Goal: Book appointment/travel/reservation

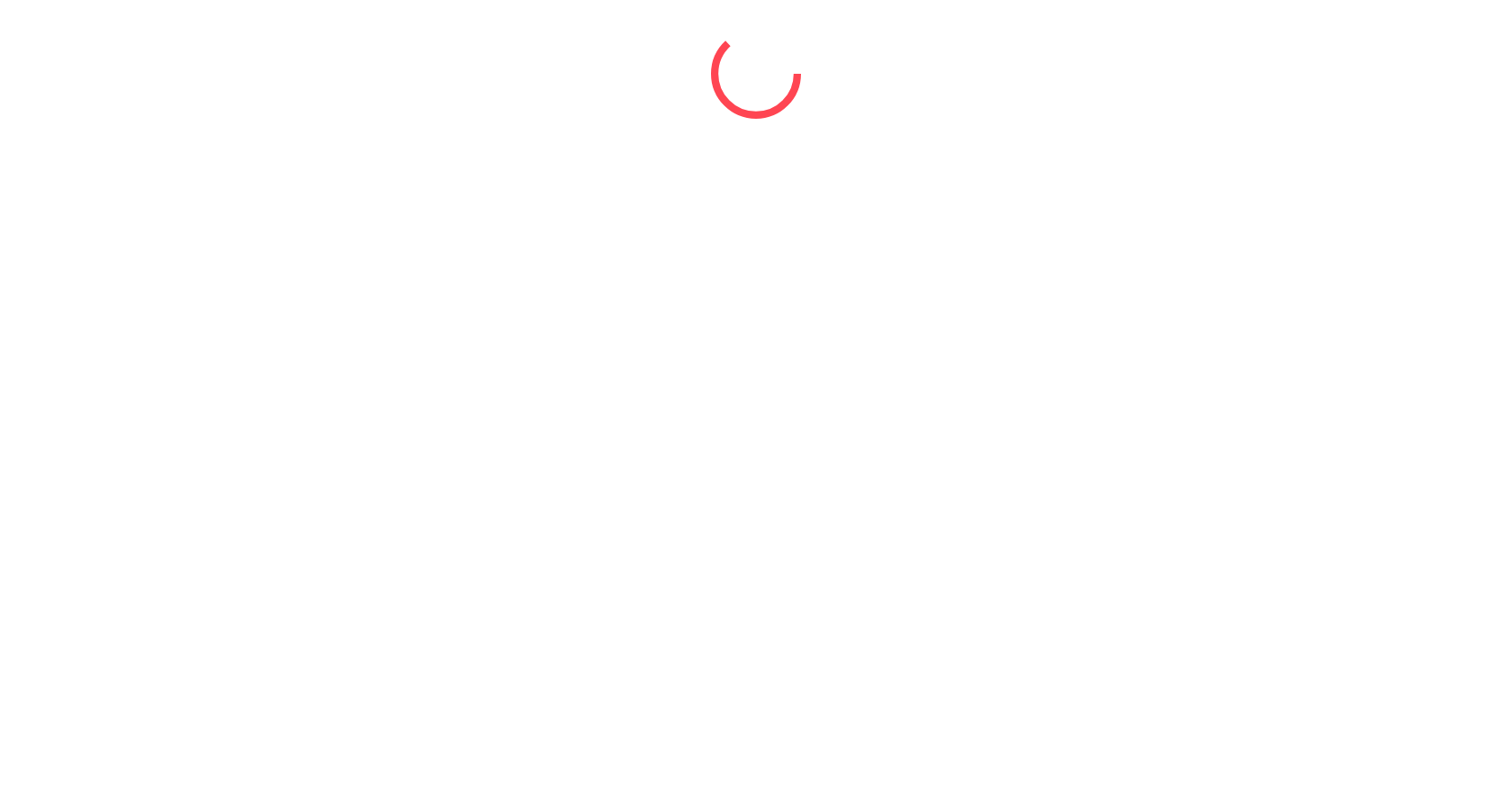
select select "*"
select select "****"
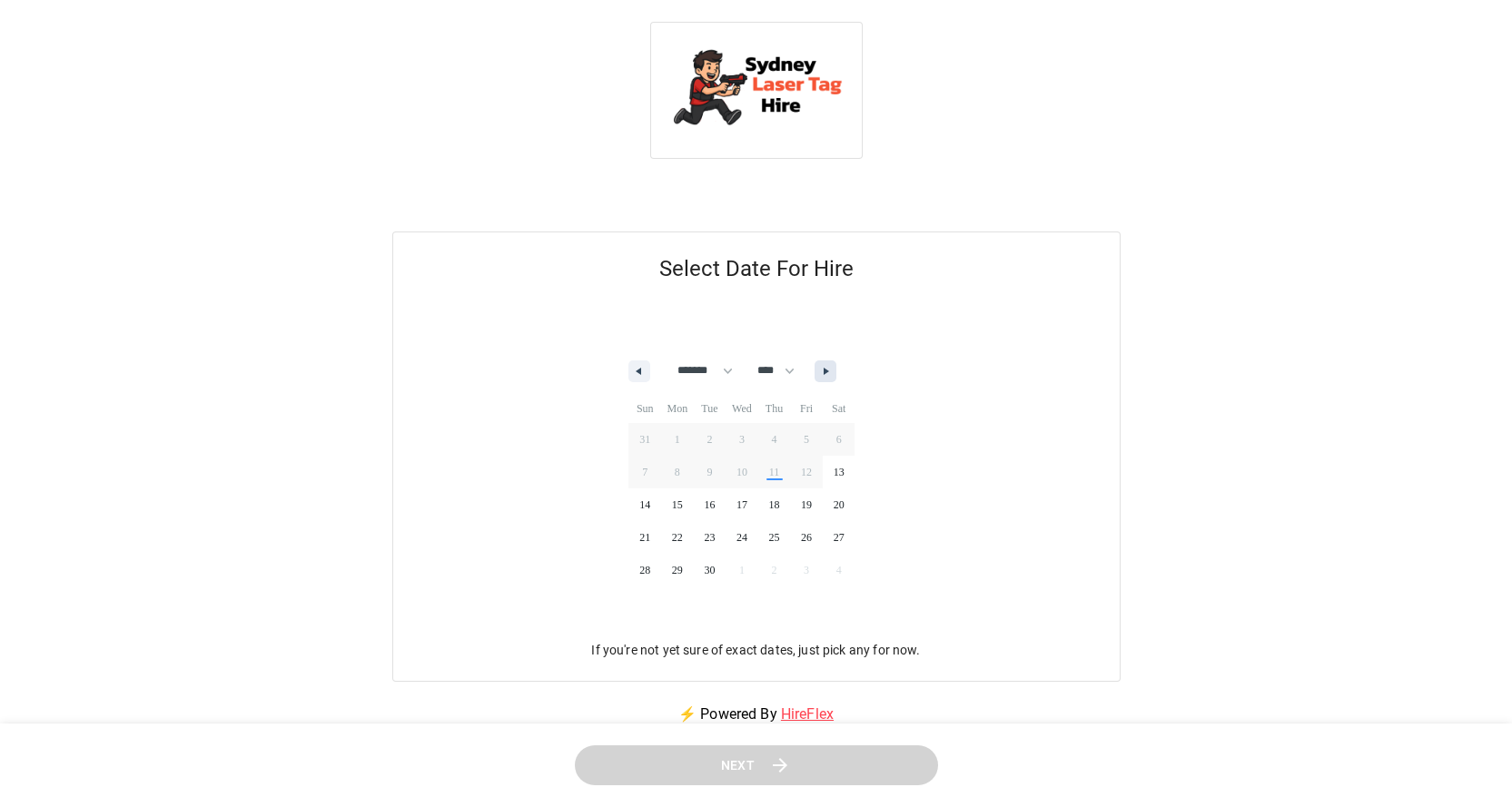
click at [837, 375] on button "button" at bounding box center [825, 372] width 22 height 22
select select "*"
click at [818, 571] on span "31" at bounding box center [806, 571] width 33 height 24
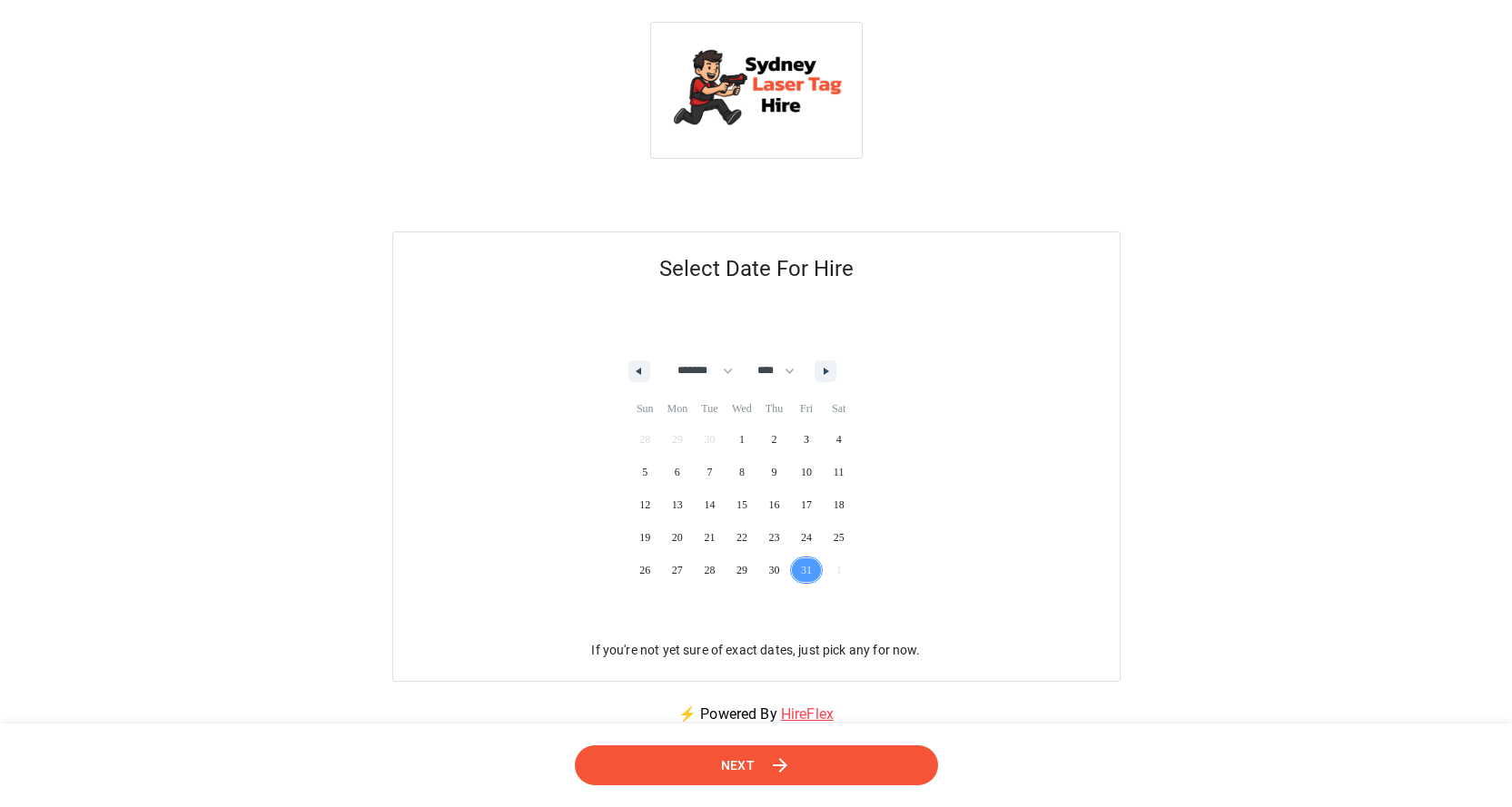
click at [827, 765] on button "Next" at bounding box center [756, 766] width 364 height 40
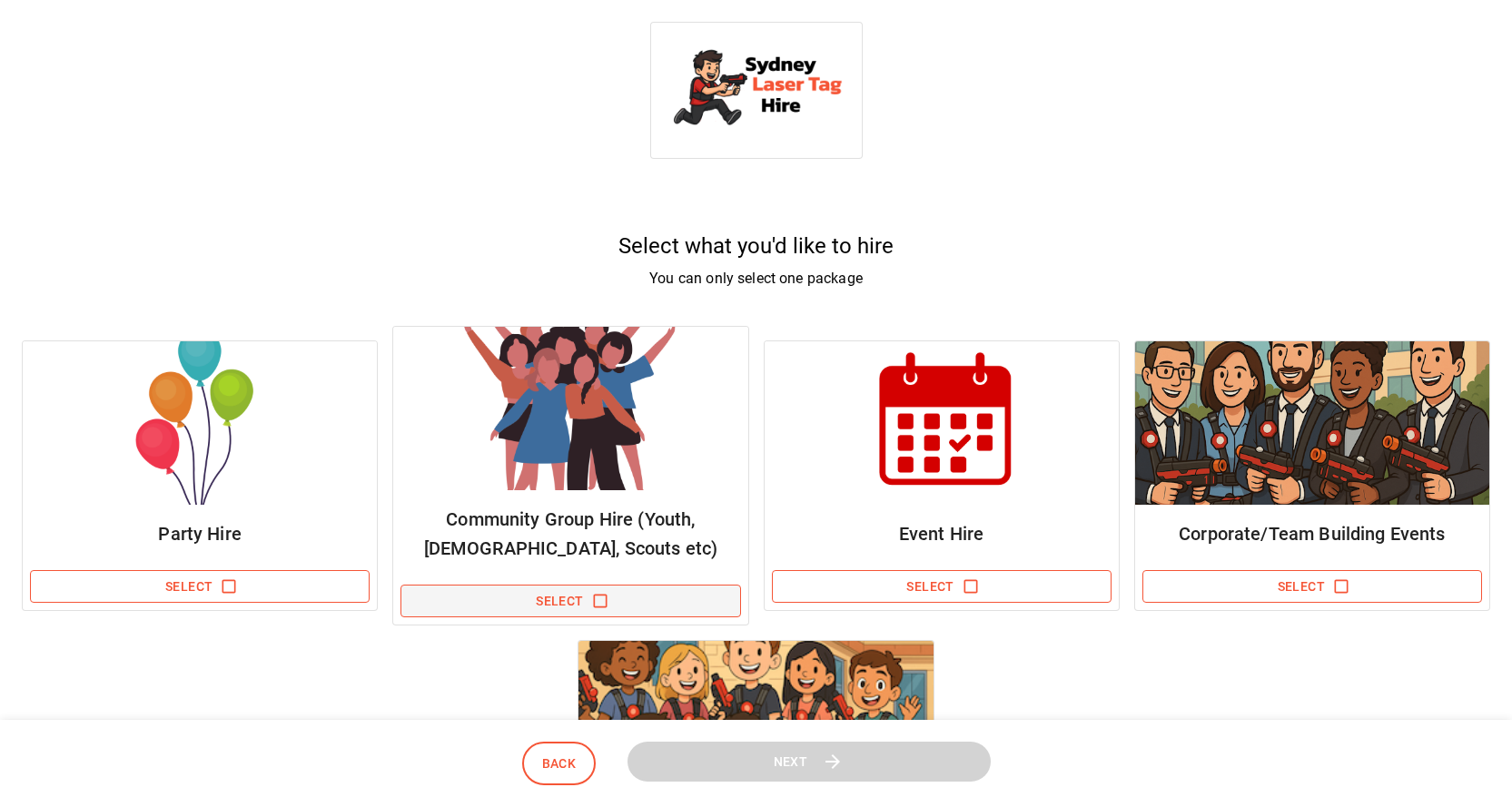
click at [602, 600] on icon "button" at bounding box center [600, 601] width 18 height 18
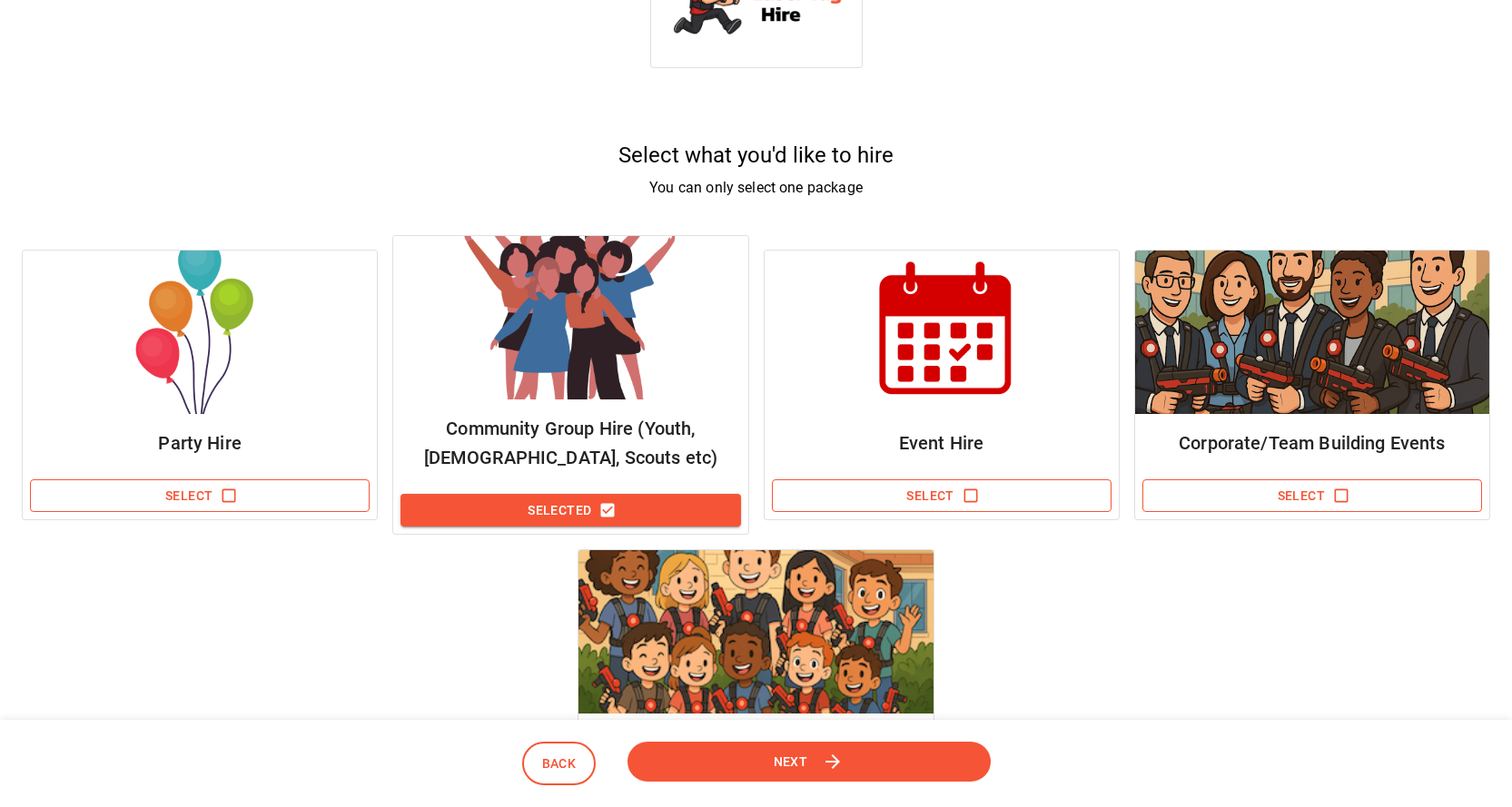
scroll to position [181, 0]
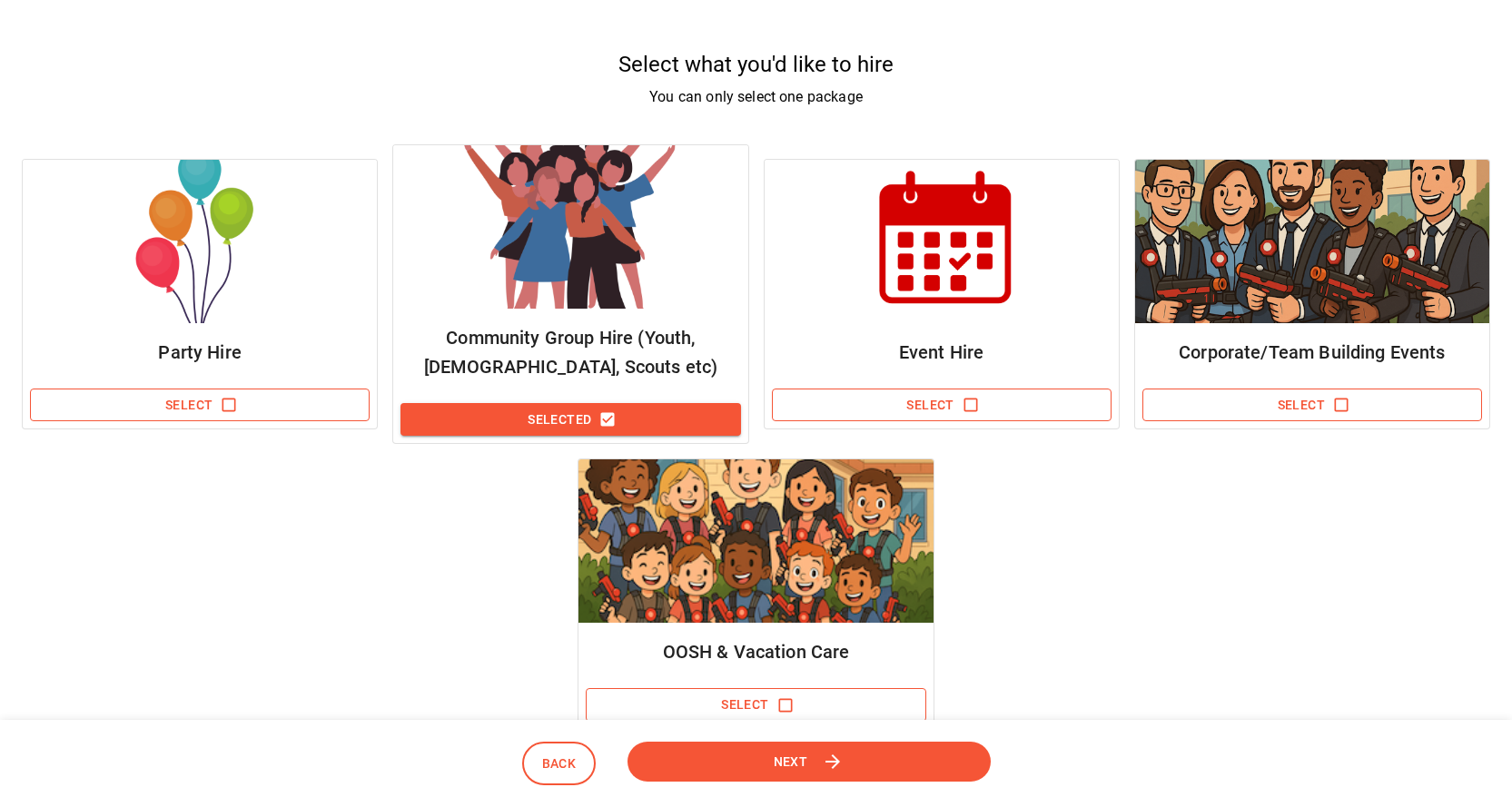
click at [804, 755] on span "Next" at bounding box center [790, 761] width 34 height 23
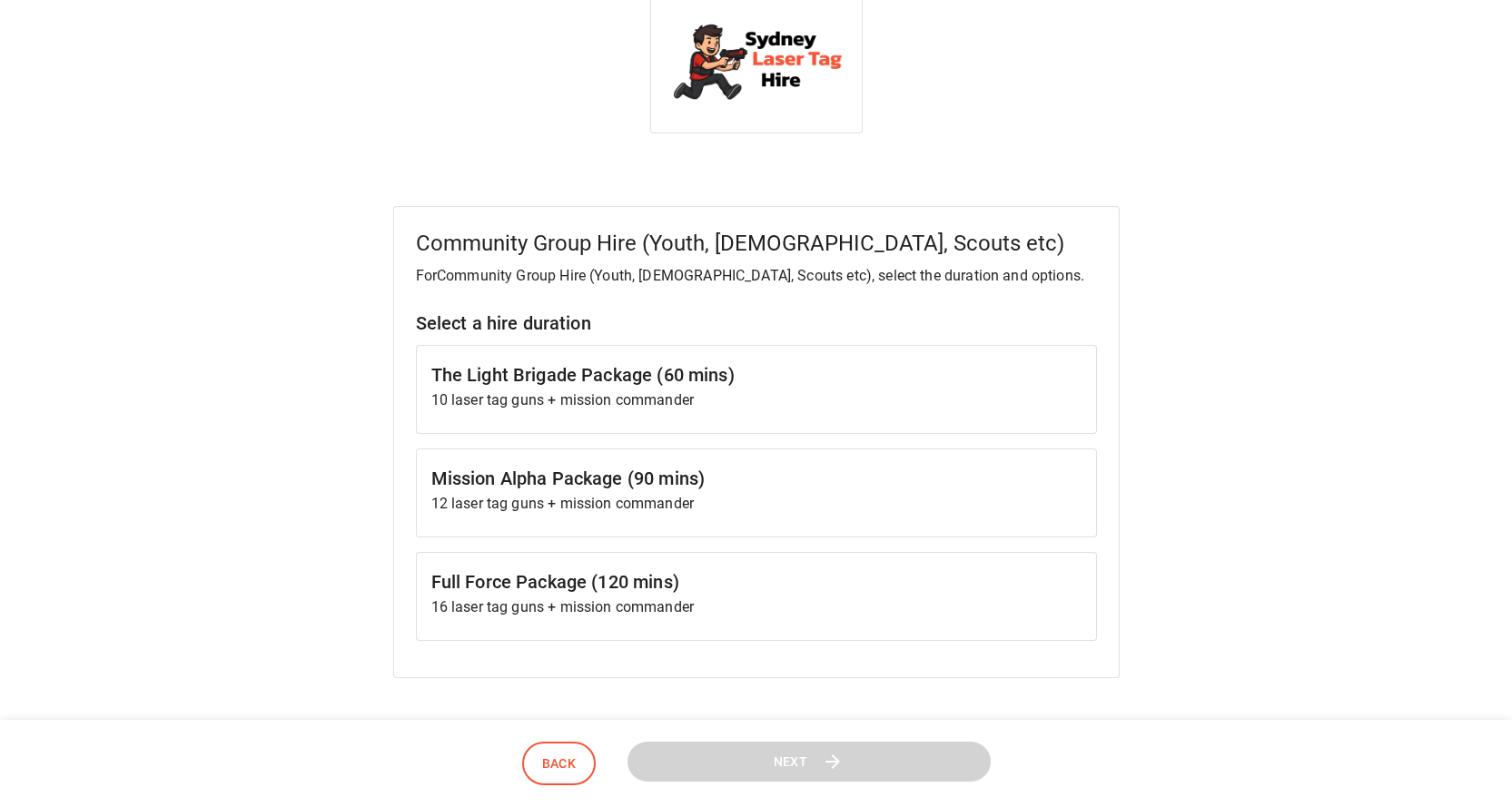
scroll to position [0, 0]
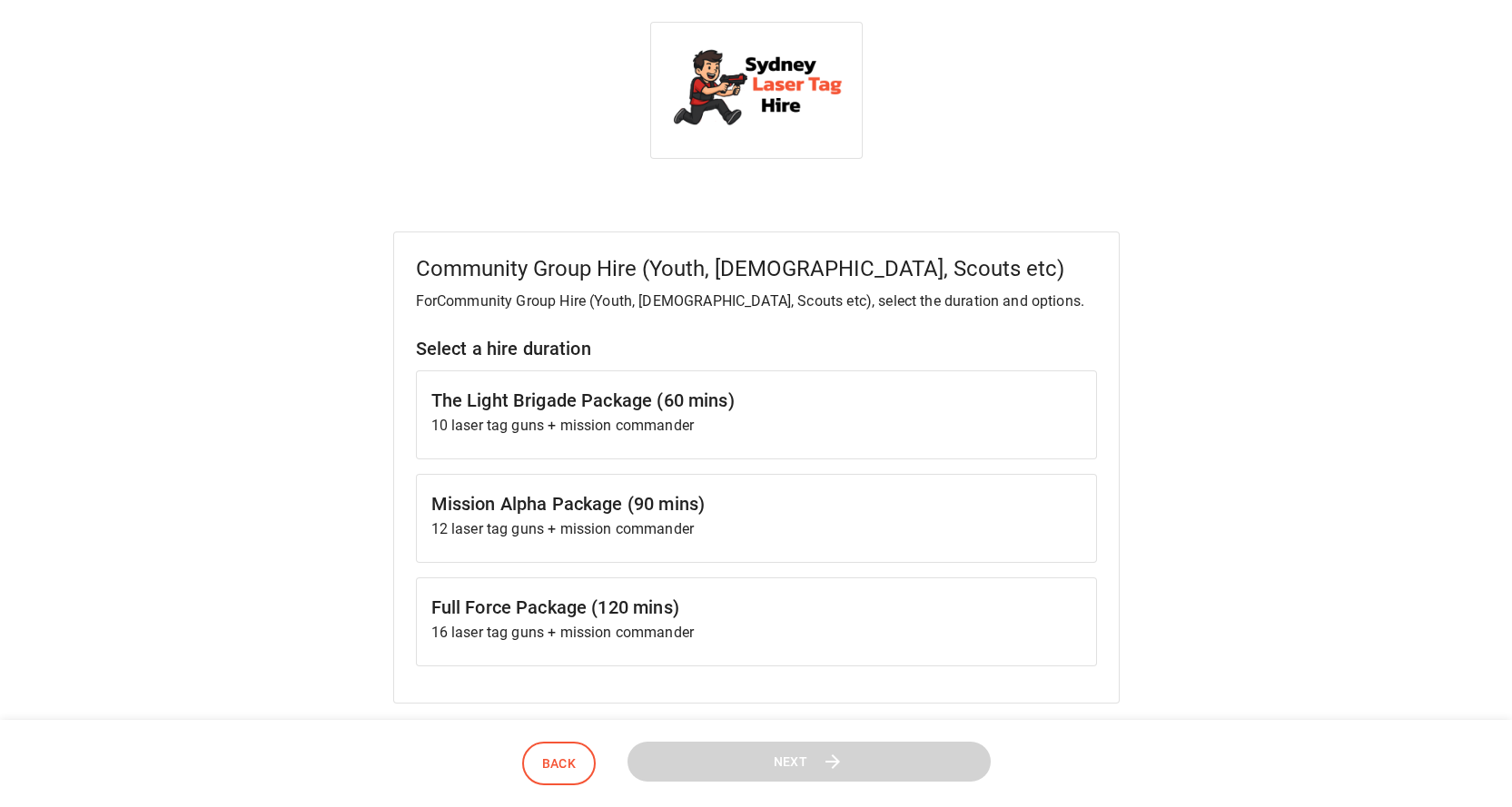
click at [555, 548] on div "Mission Alpha Package (90 mins) 12 laser tag guns + mission commander" at bounding box center [756, 518] width 681 height 89
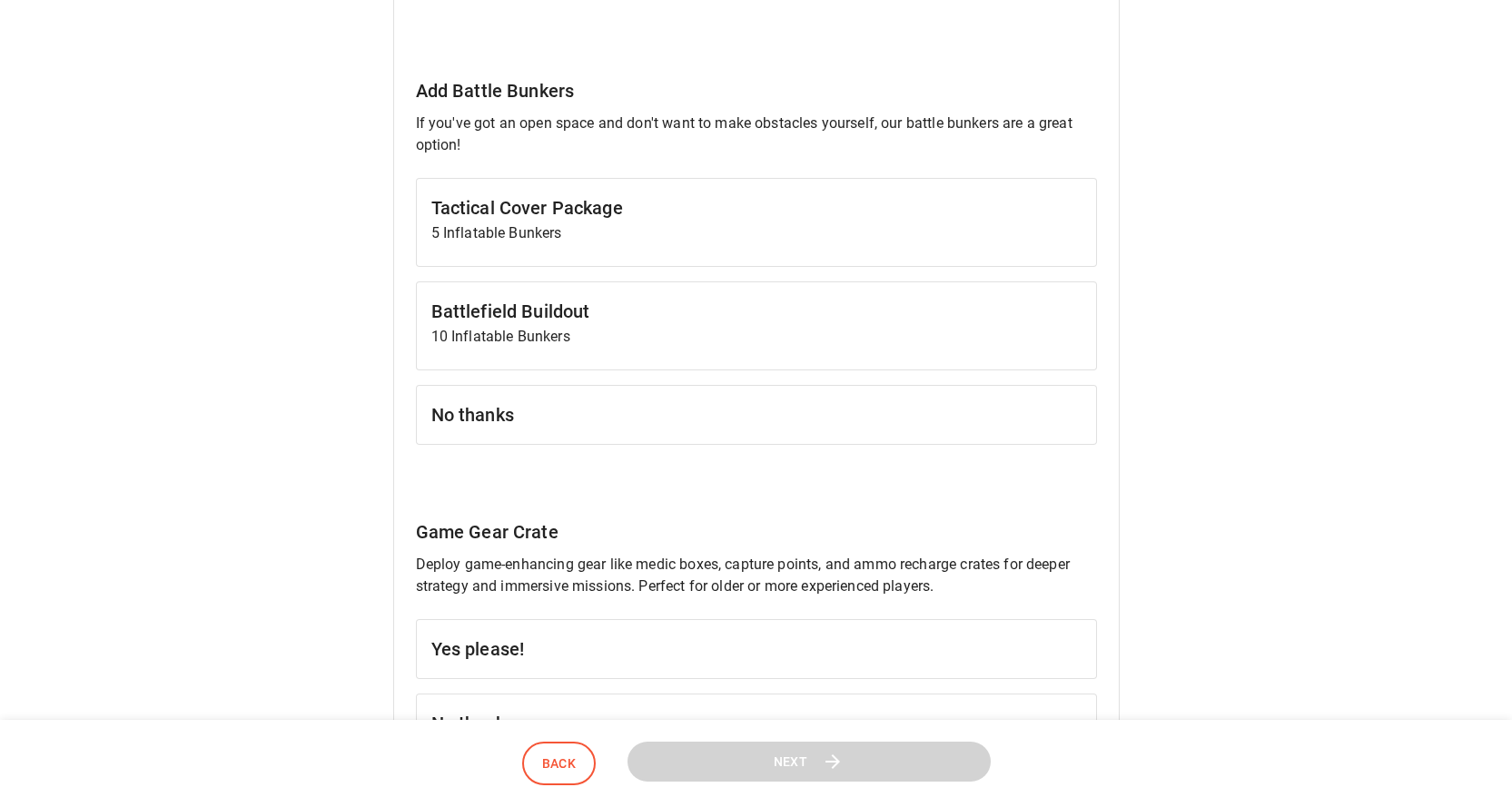
scroll to position [907, 0]
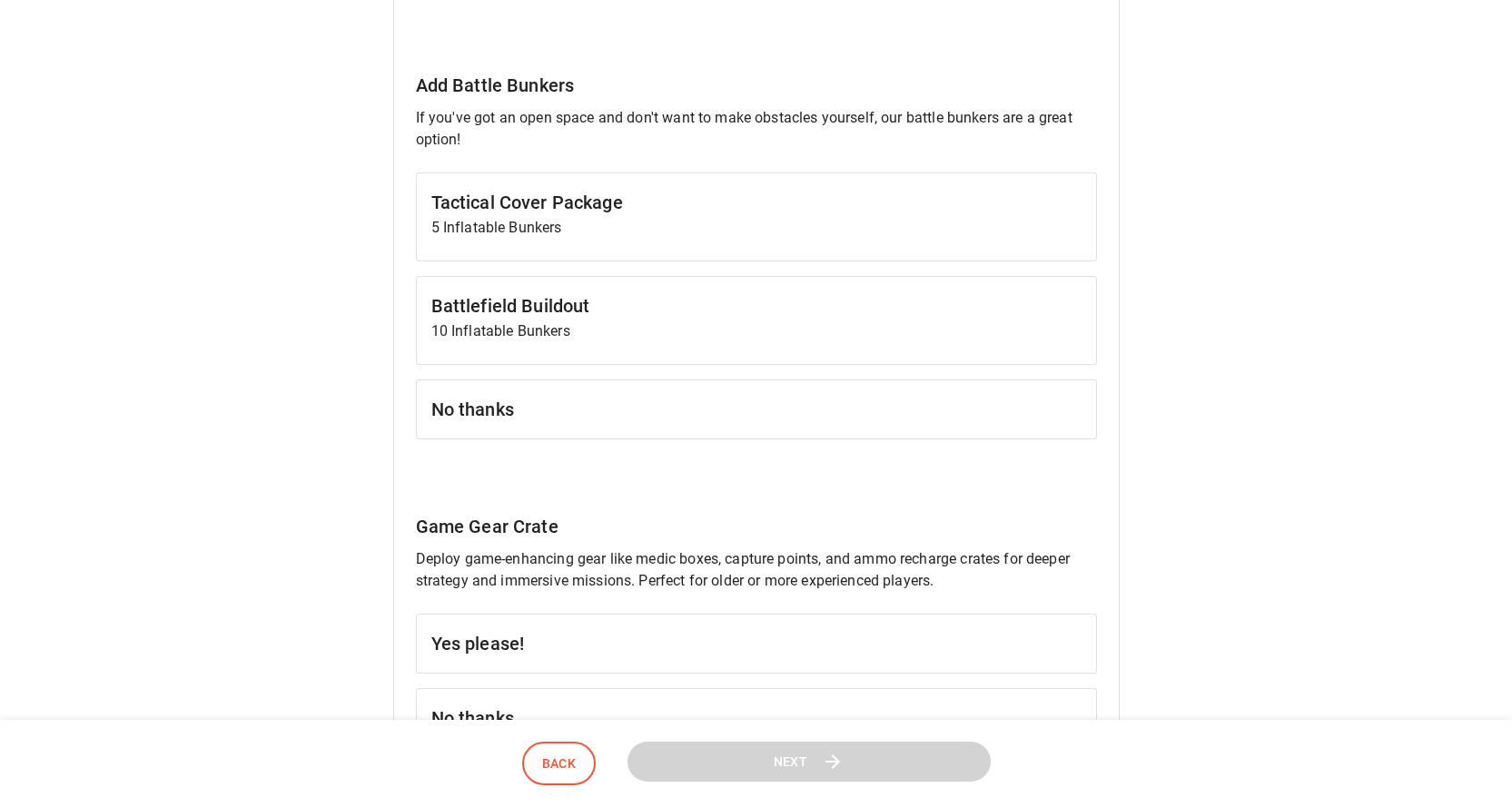
click at [593, 227] on p "5 Inflatable Bunkers" at bounding box center [756, 228] width 650 height 22
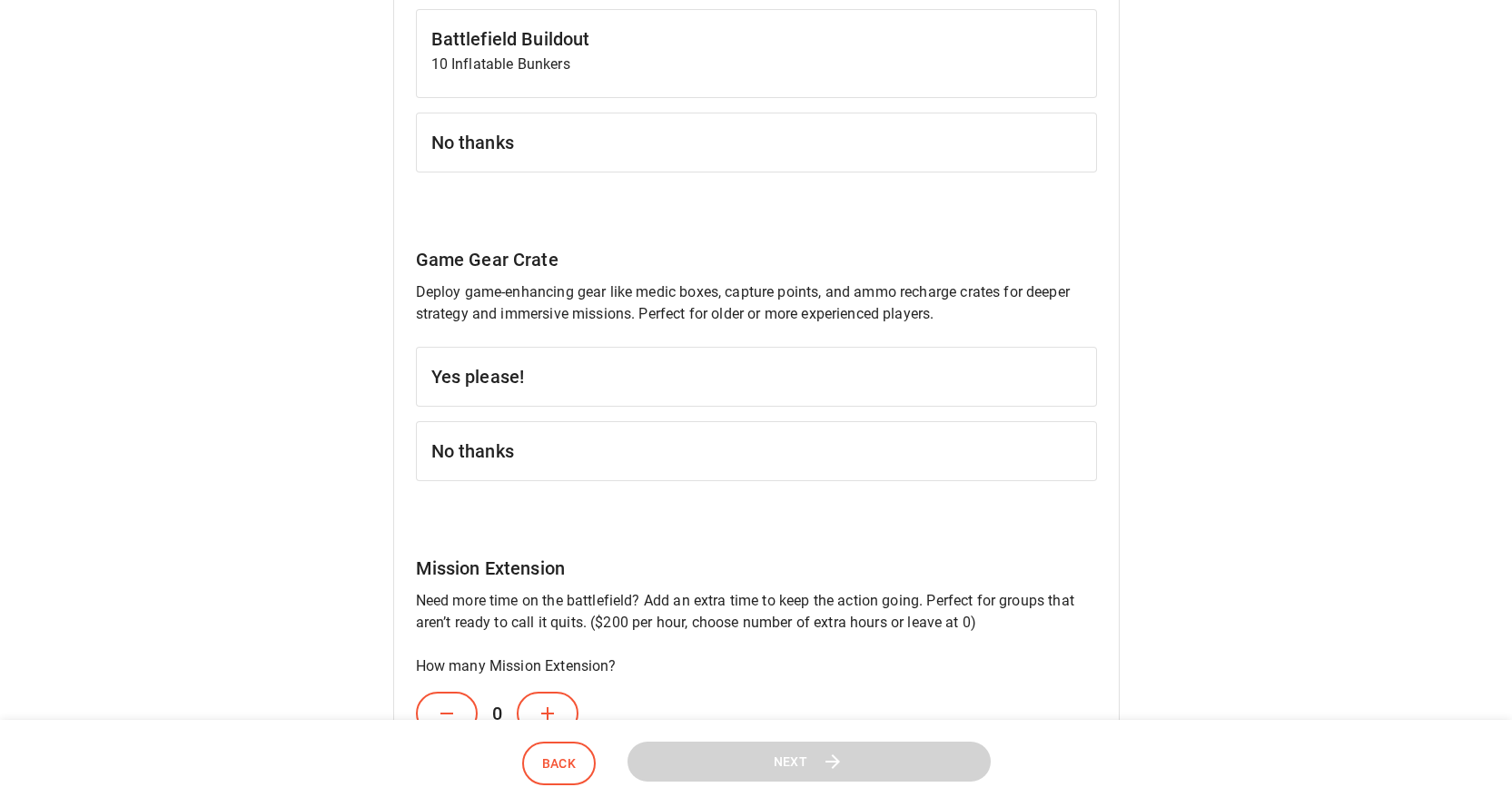
scroll to position [1180, 0]
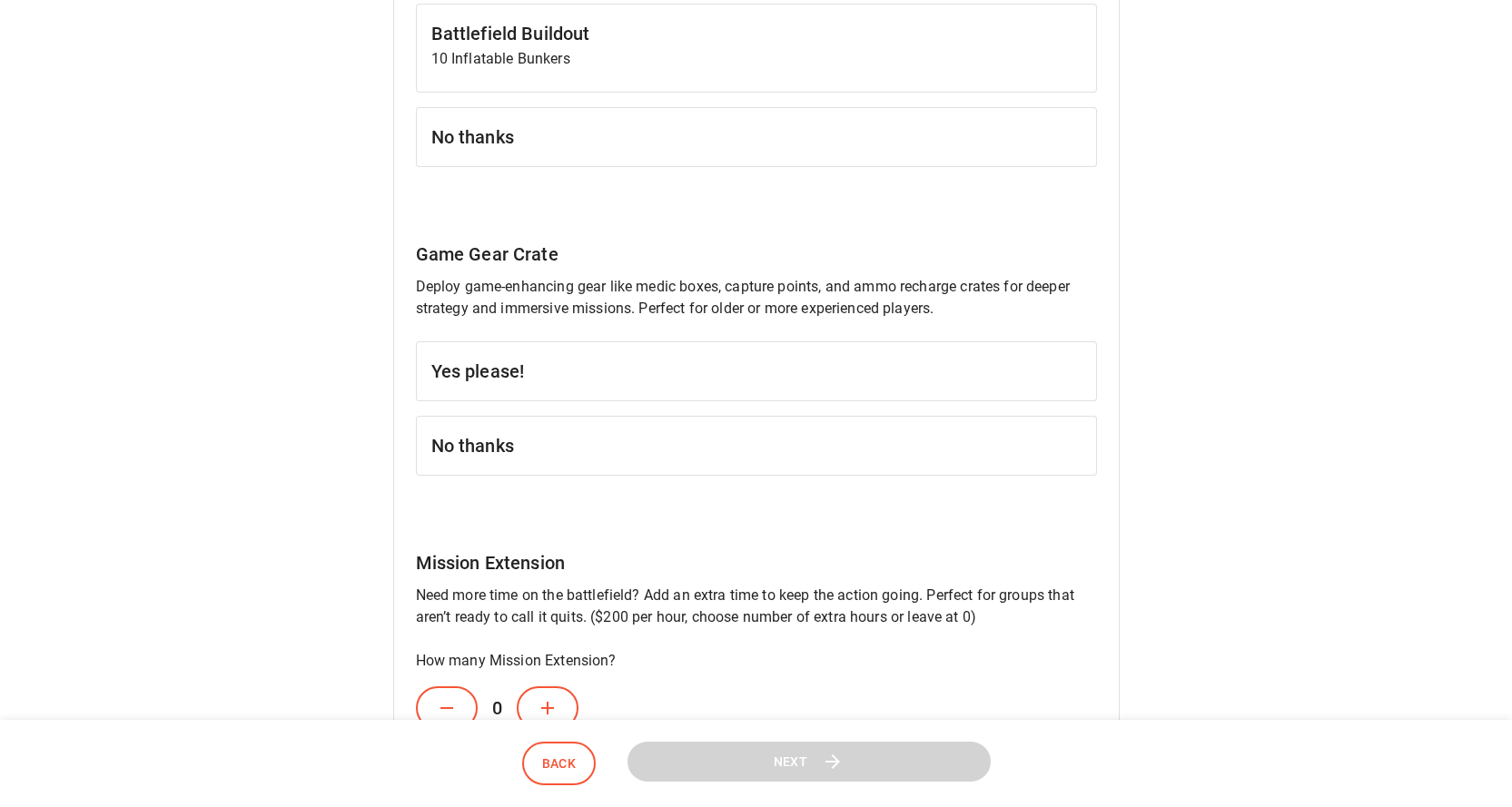
click at [505, 441] on h6 "No thanks" at bounding box center [756, 446] width 650 height 29
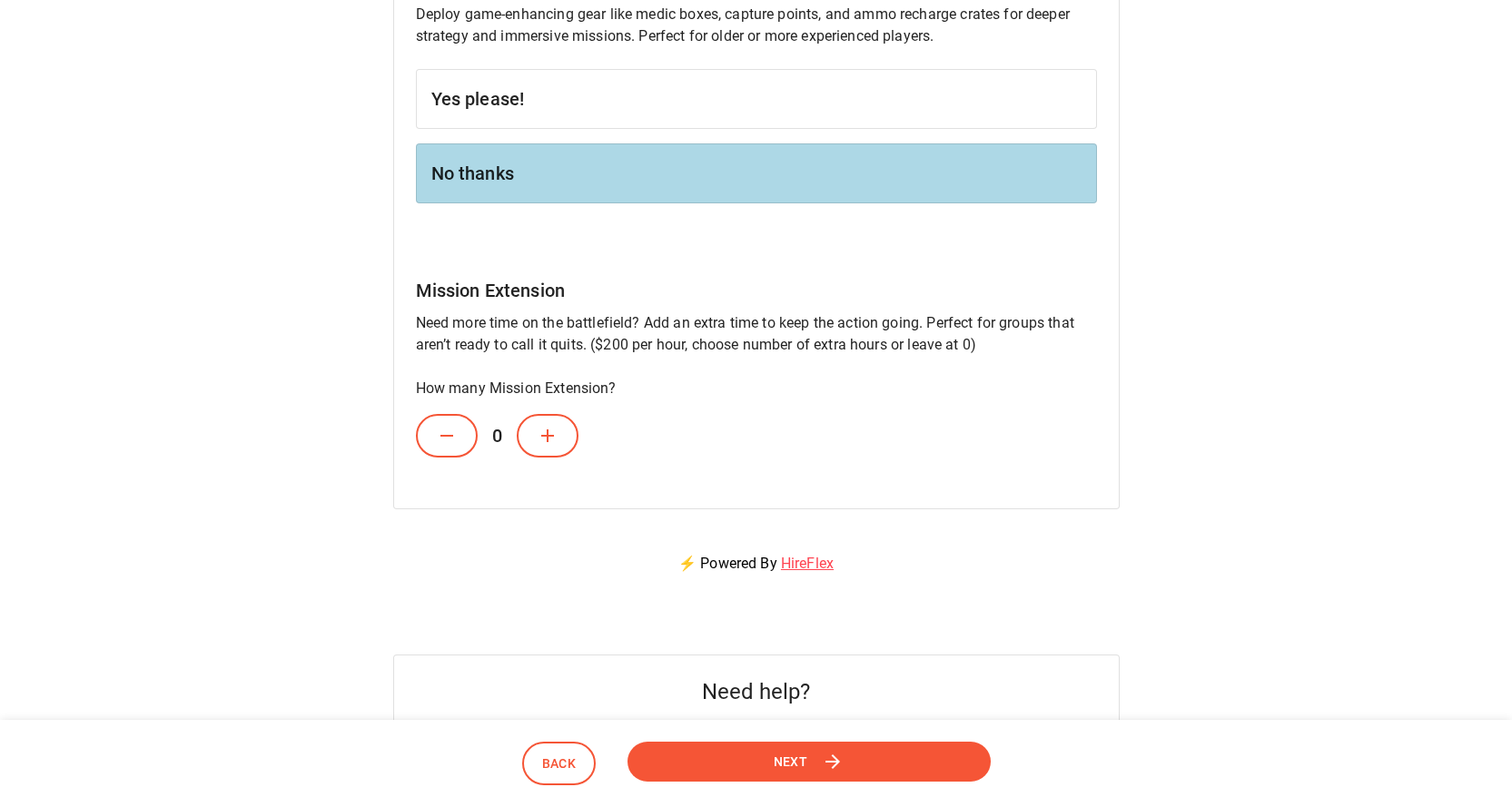
click at [764, 748] on button "Next" at bounding box center [809, 762] width 364 height 40
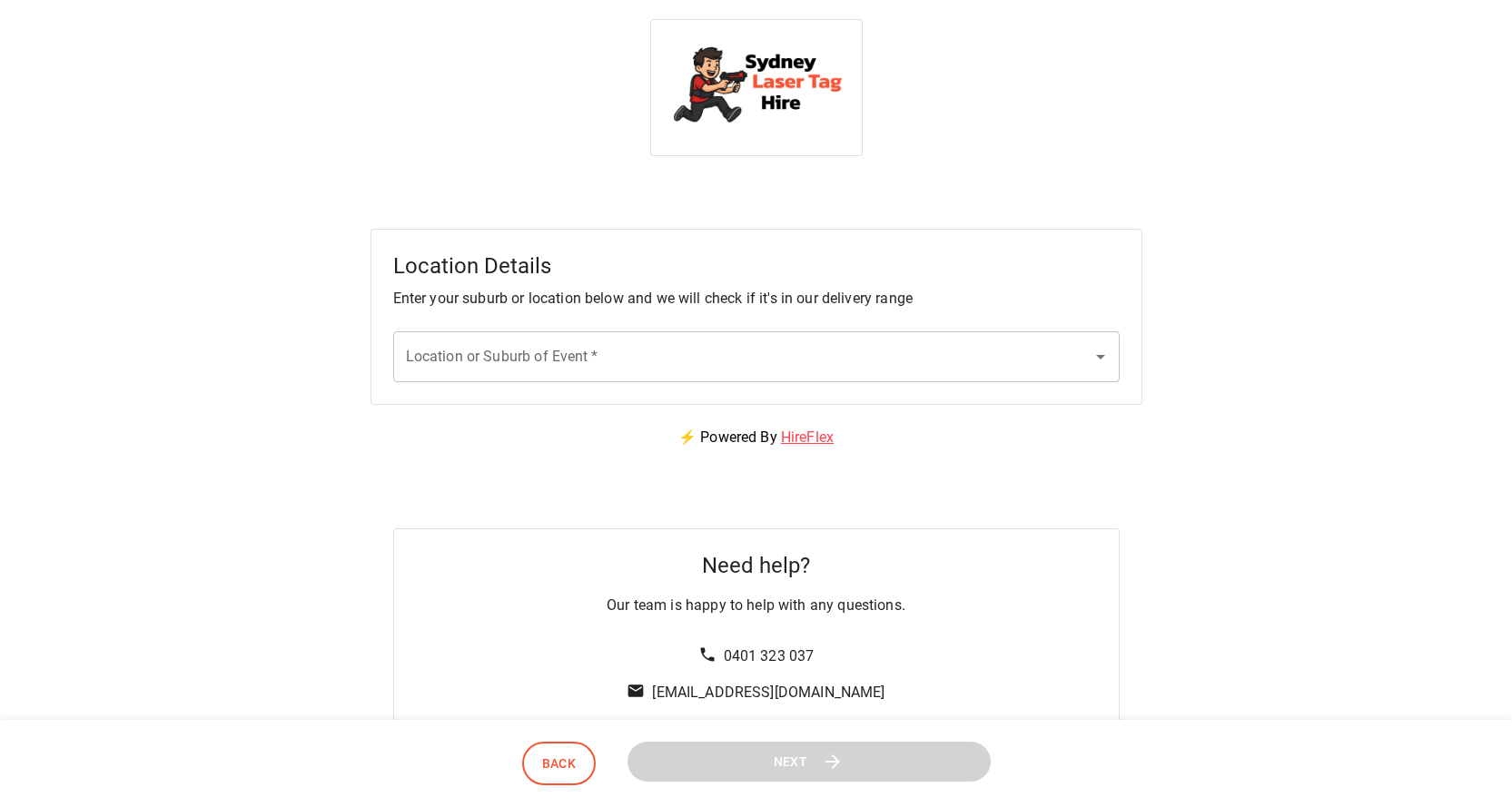
scroll to position [0, 0]
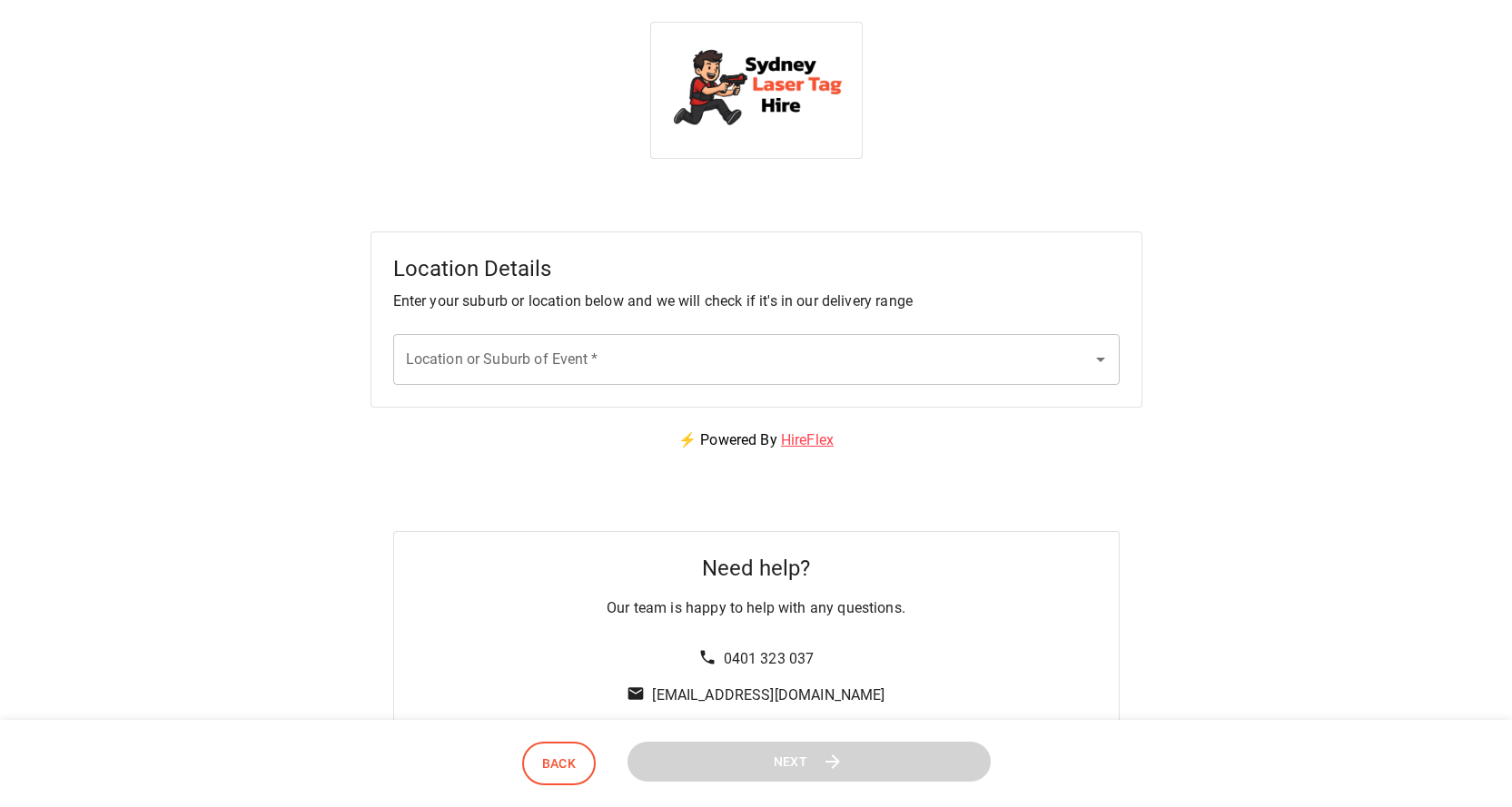
click at [571, 357] on div "Location or Suburb of Event   * Location or Suburb of Event   *" at bounding box center [756, 359] width 726 height 51
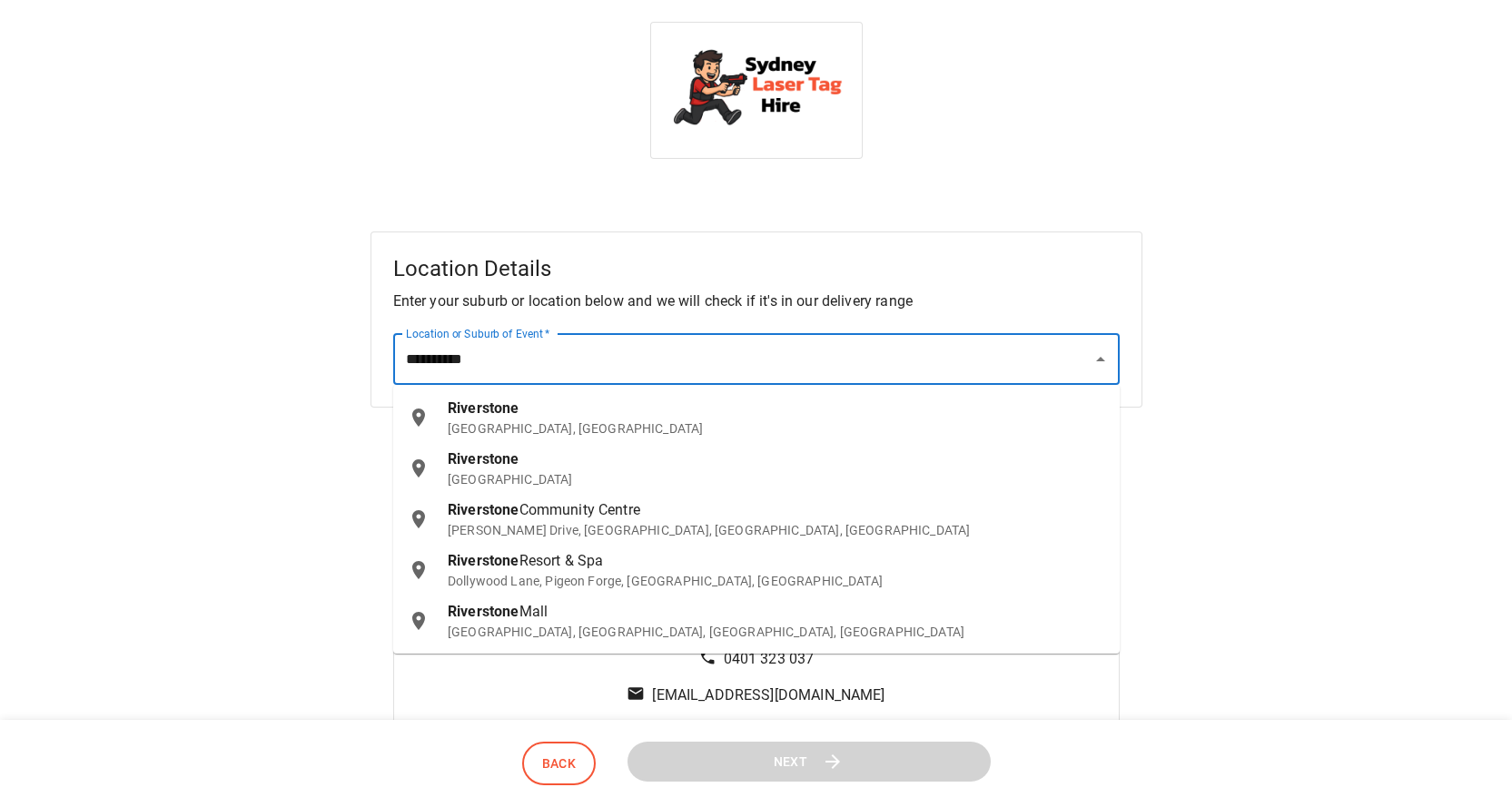
click at [573, 420] on p "[GEOGRAPHIC_DATA], [GEOGRAPHIC_DATA]" at bounding box center [776, 429] width 657 height 18
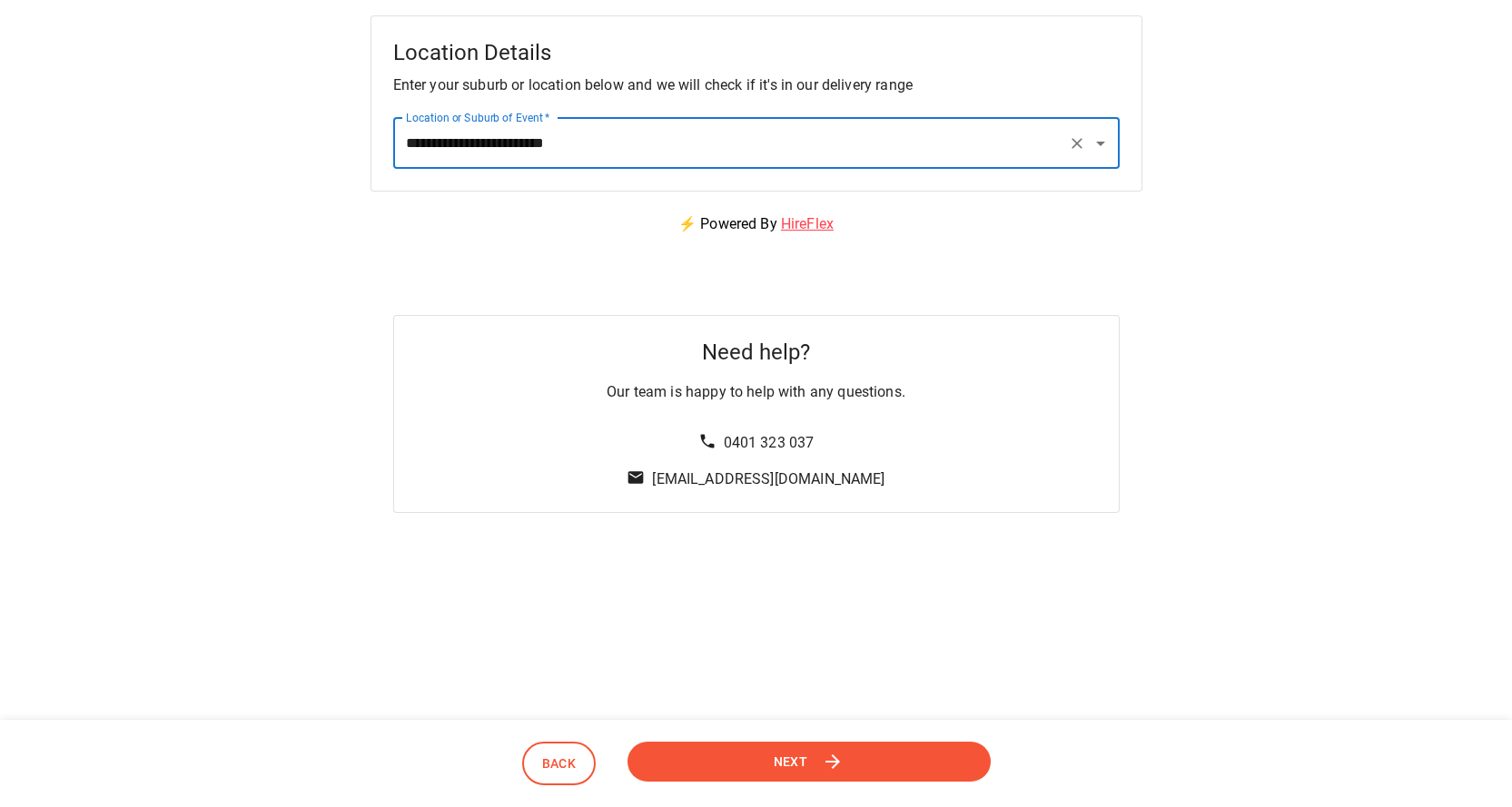
scroll to position [235, 0]
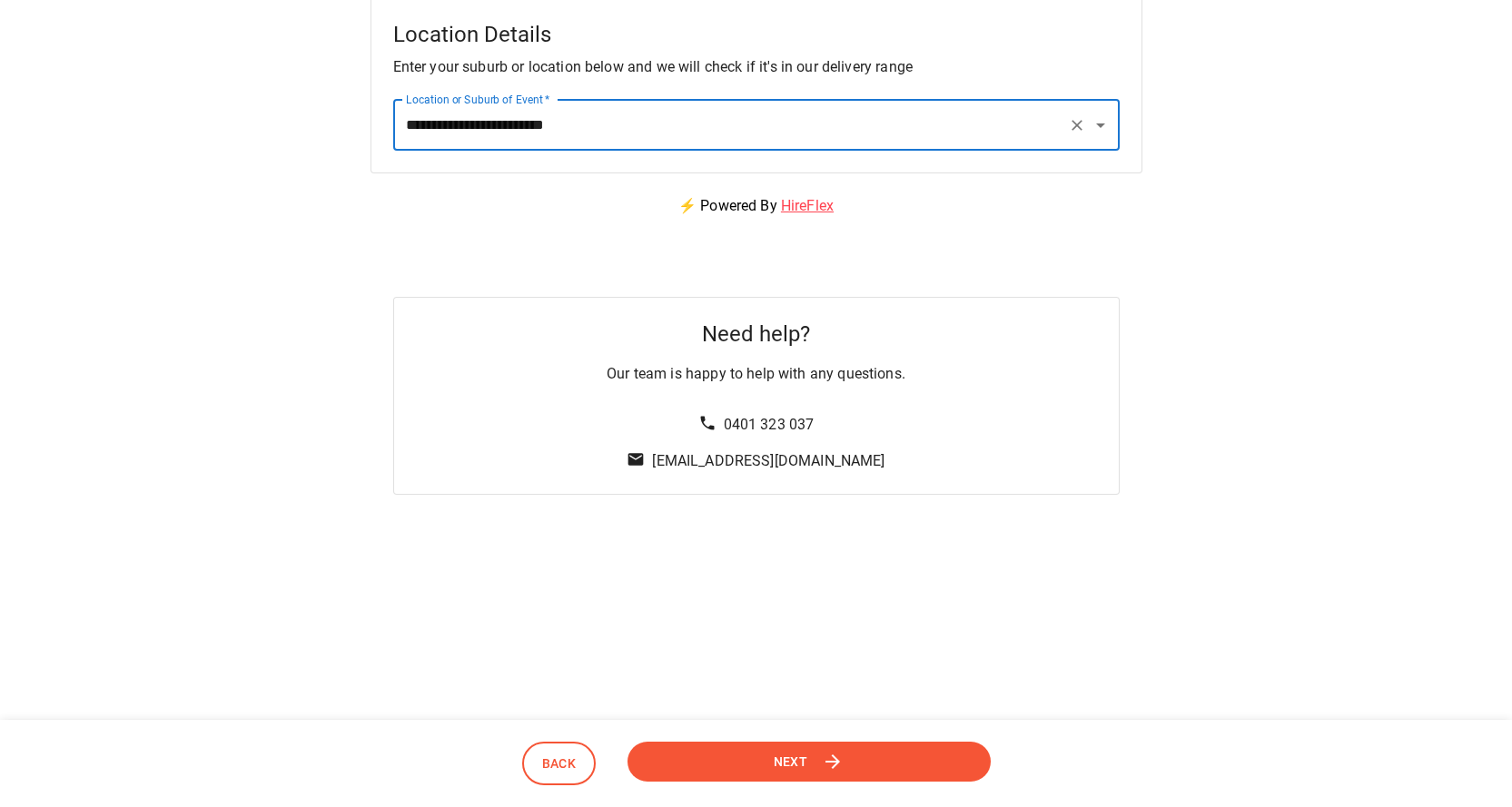
type input "**********"
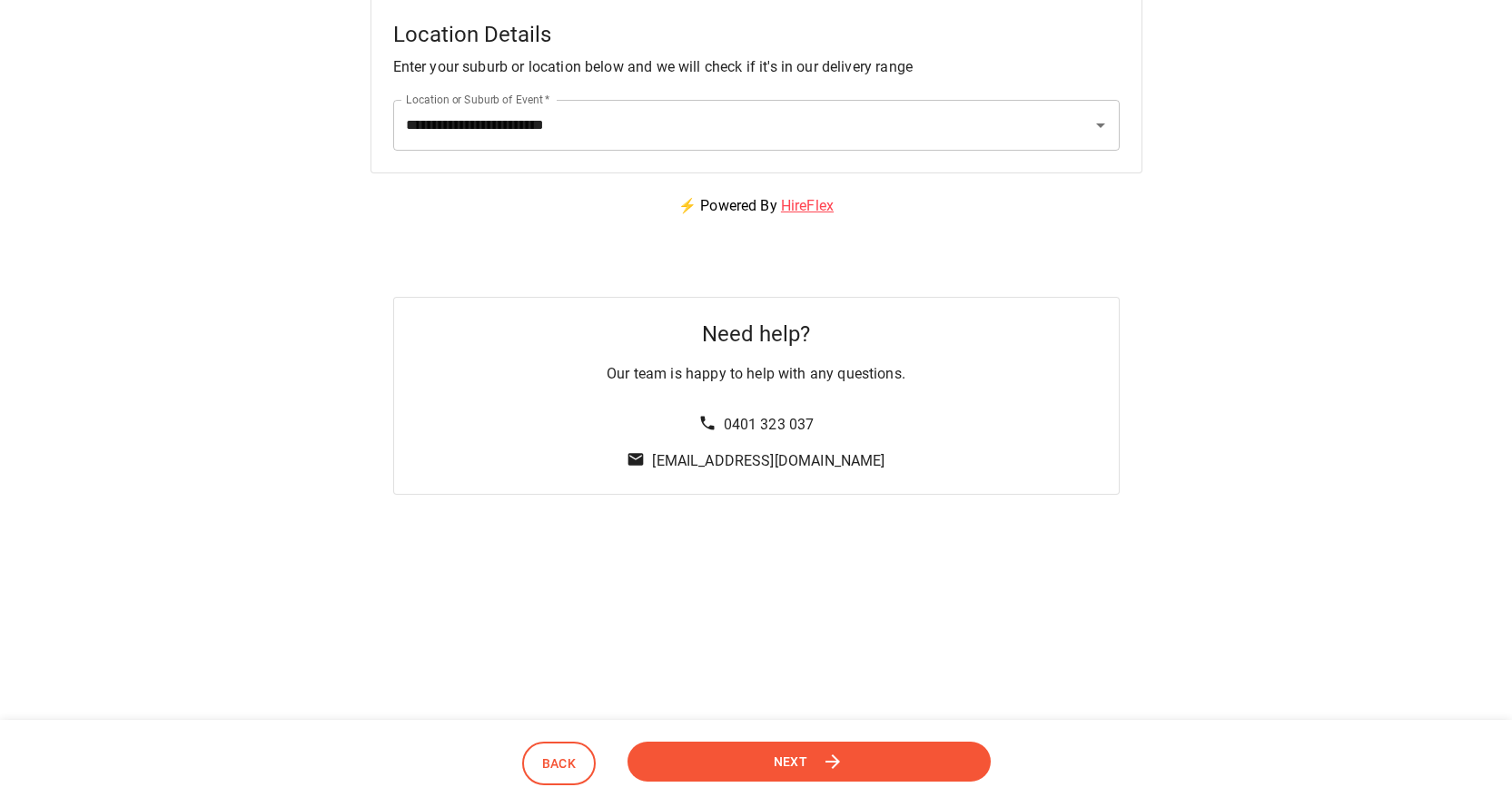
click at [833, 762] on icon at bounding box center [833, 762] width 15 height 15
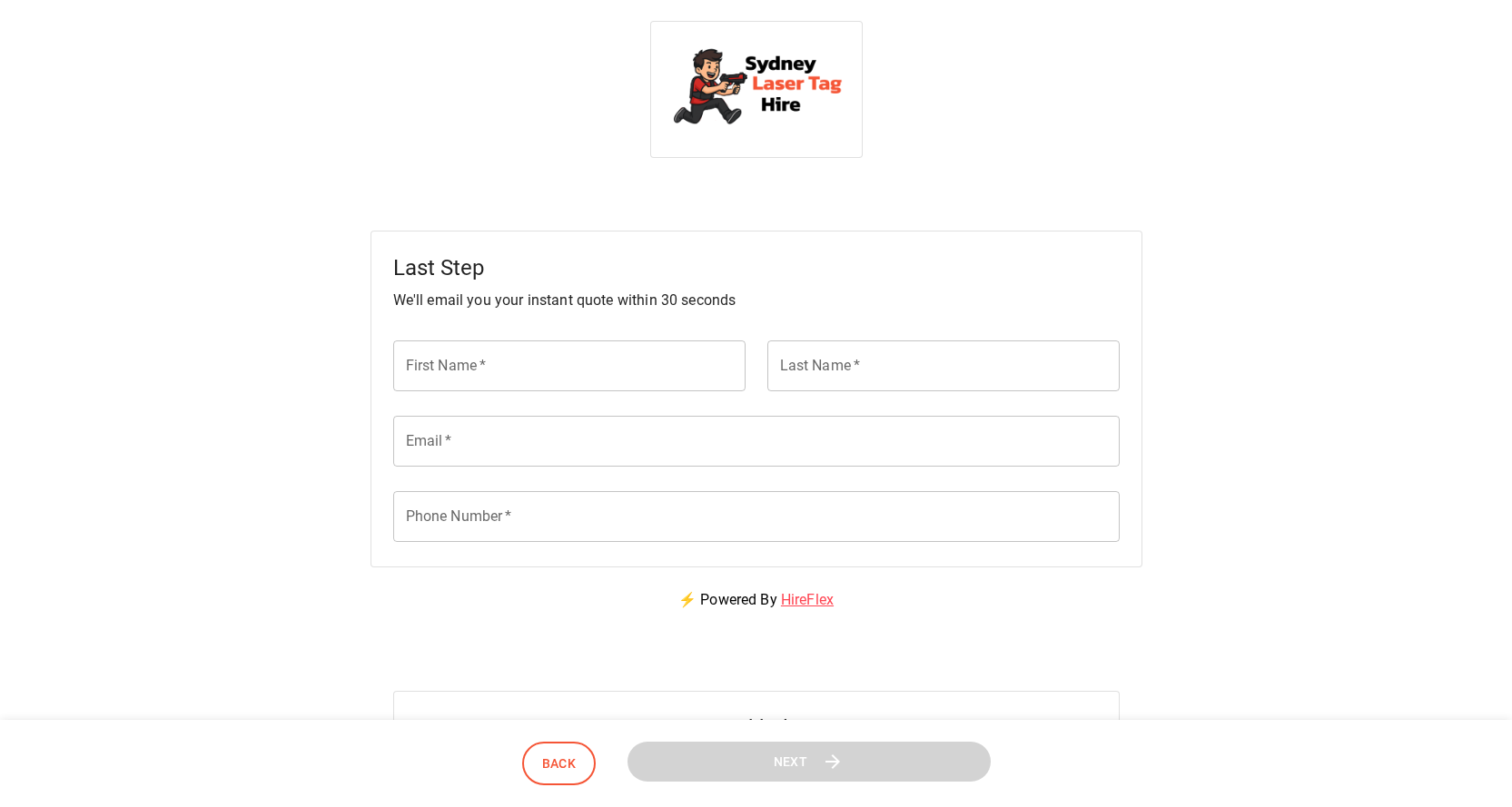
scroll to position [0, 0]
click at [571, 365] on input "First Name   *" at bounding box center [569, 366] width 352 height 51
type input "****"
click at [853, 380] on input "Last Name   *" at bounding box center [943, 366] width 352 height 51
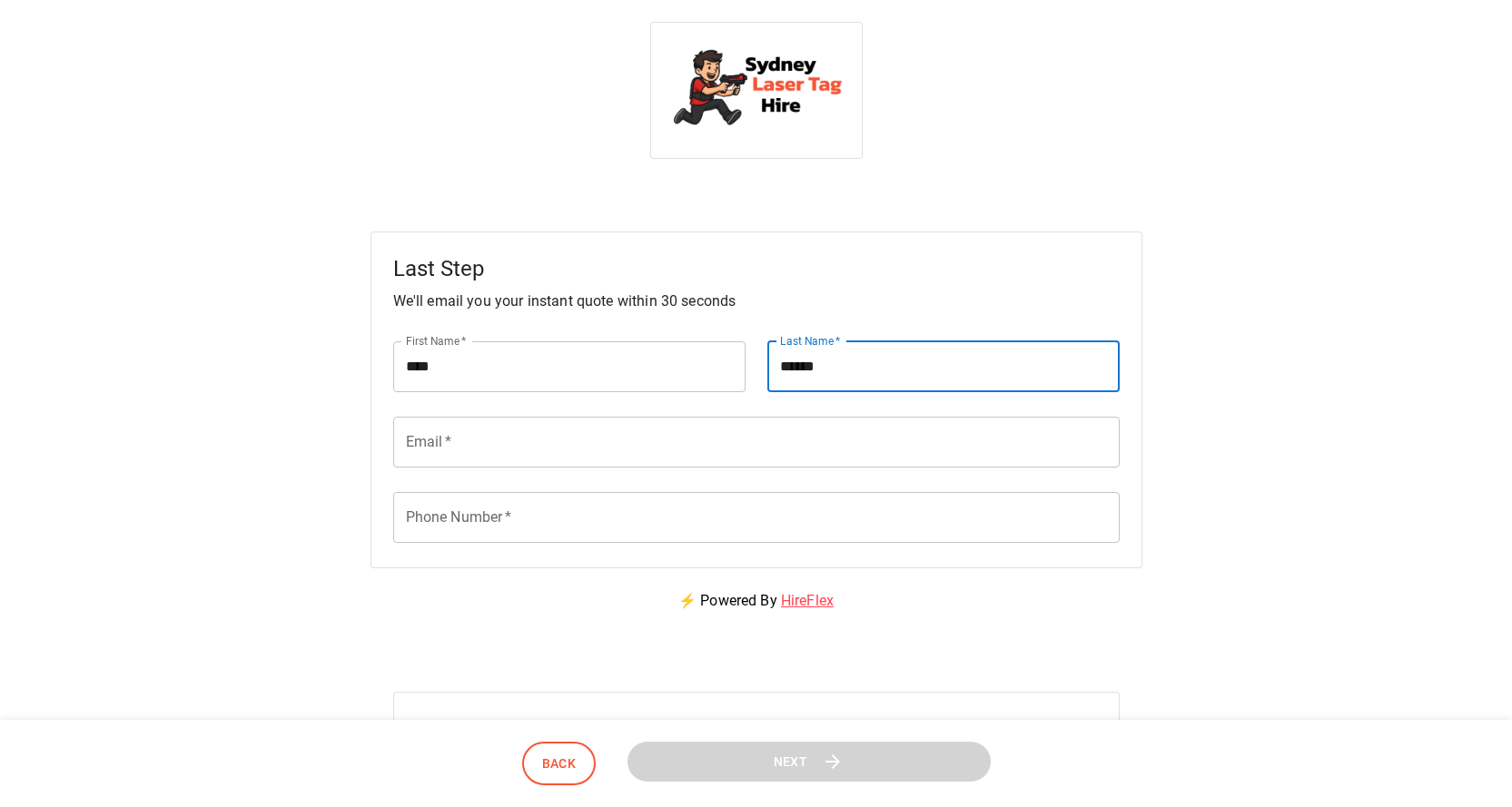
type input "******"
click at [561, 455] on input "Email   *" at bounding box center [756, 442] width 726 height 51
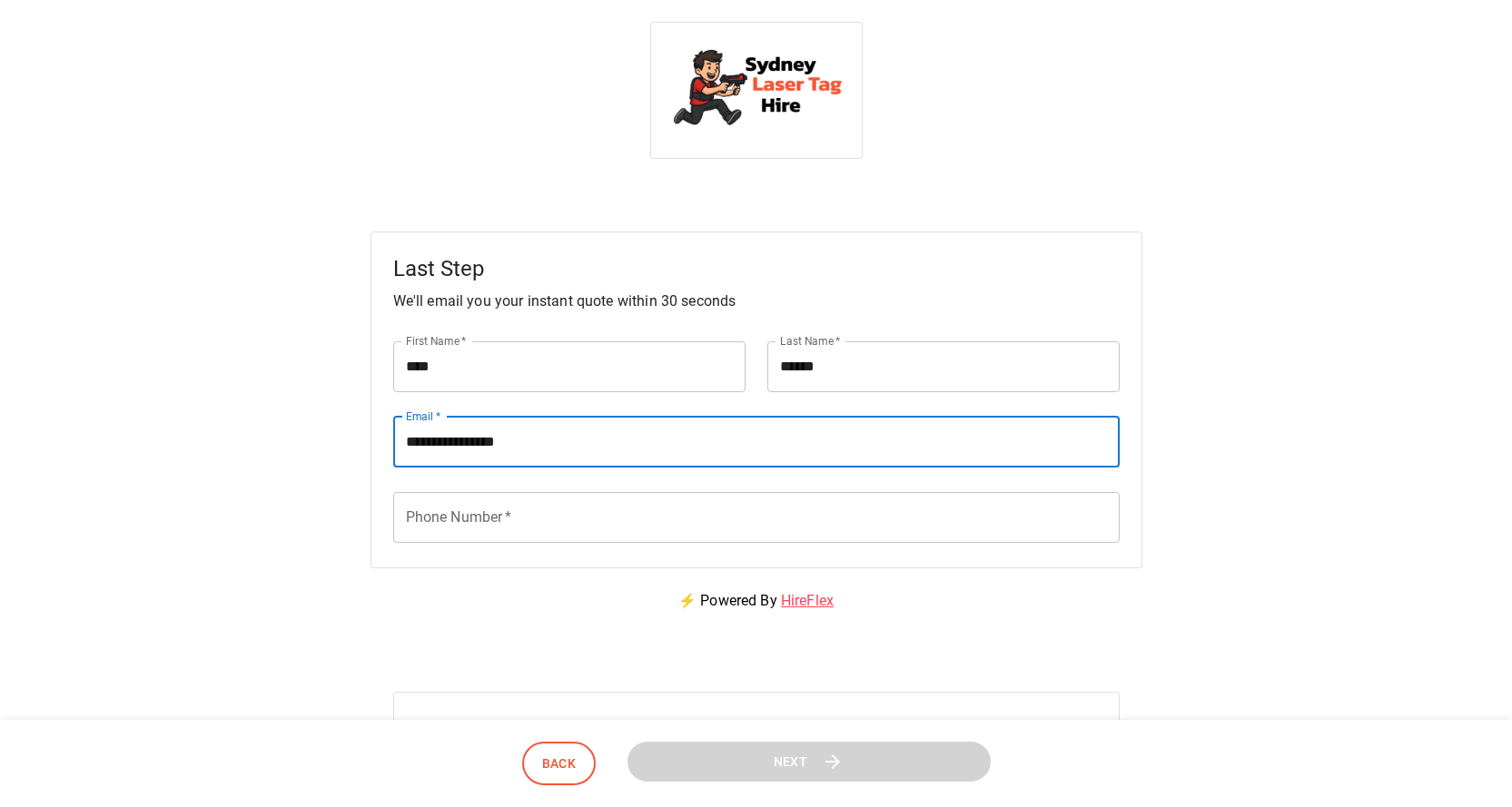
type input "**********"
click at [288, 651] on div "Need help? Our team is happy to help with any questions. 0401 323 037 [EMAIL_AD…" at bounding box center [756, 762] width 1468 height 256
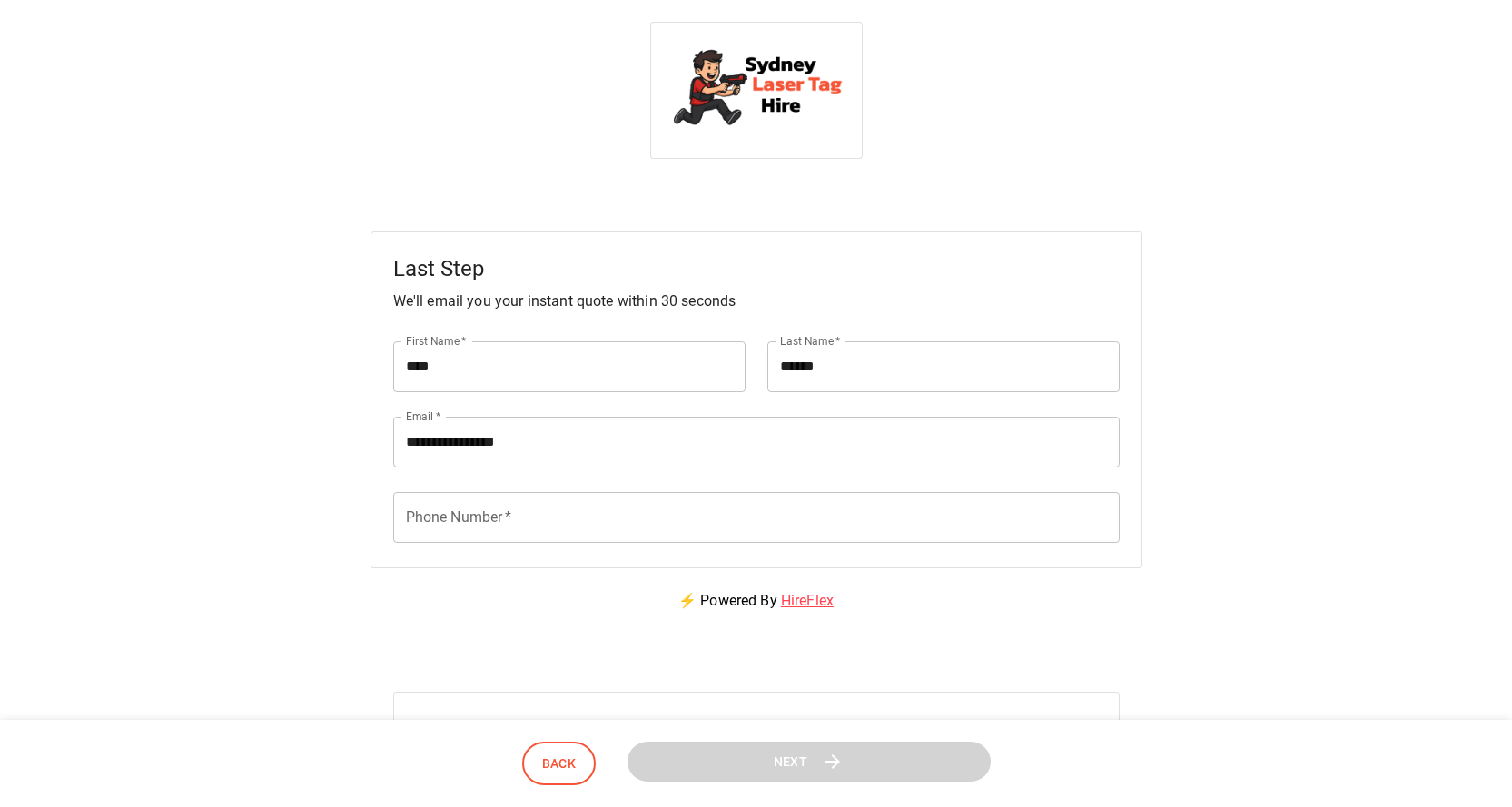
click at [599, 514] on input "Phone Number   *" at bounding box center [756, 517] width 726 height 51
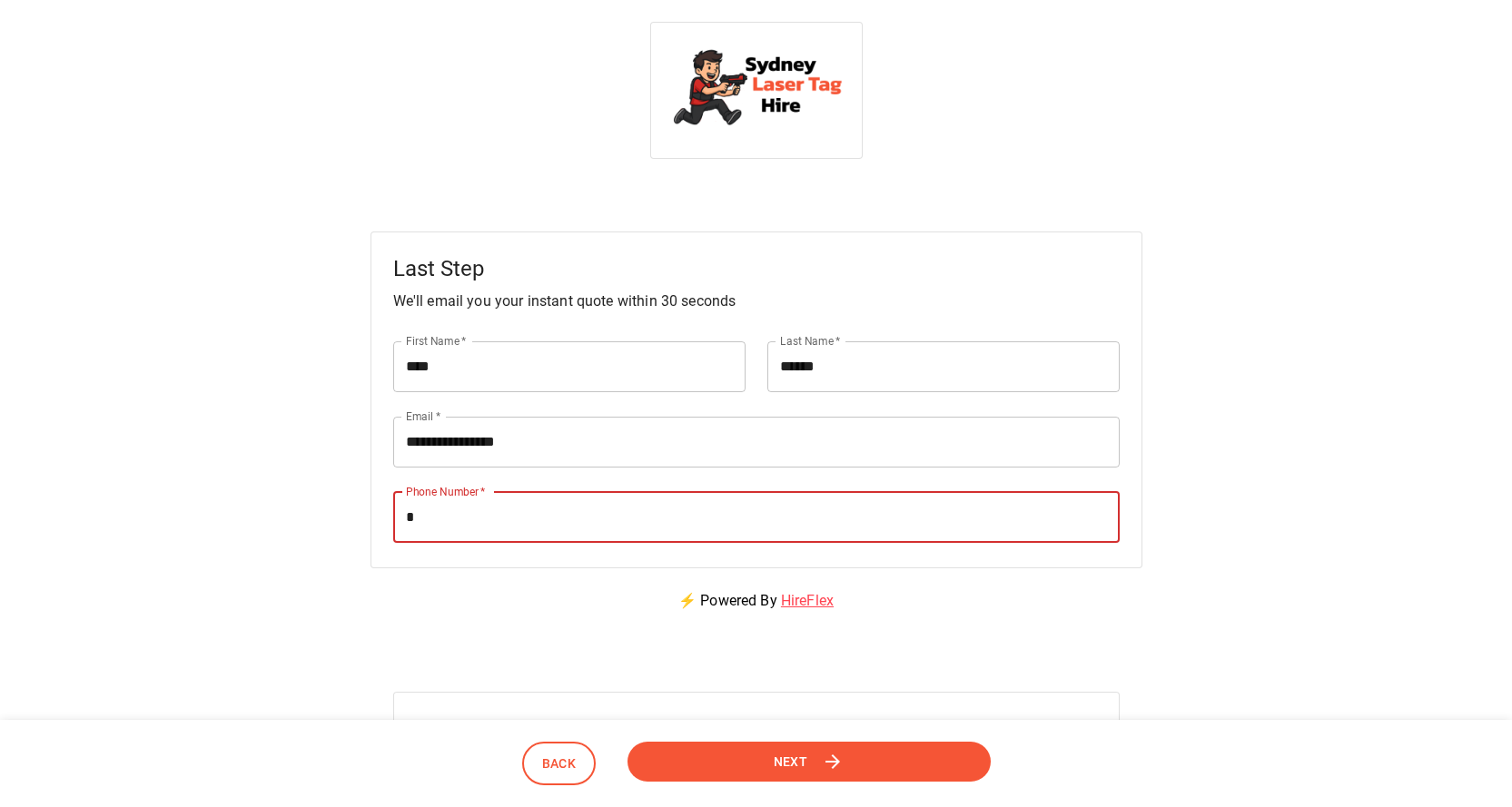
type input "*"
click at [377, 672] on div "Need help? Our team is happy to help with any questions. 0401 323 037 [EMAIL_AD…" at bounding box center [756, 762] width 1468 height 256
click at [792, 769] on span "Next" at bounding box center [790, 762] width 34 height 23
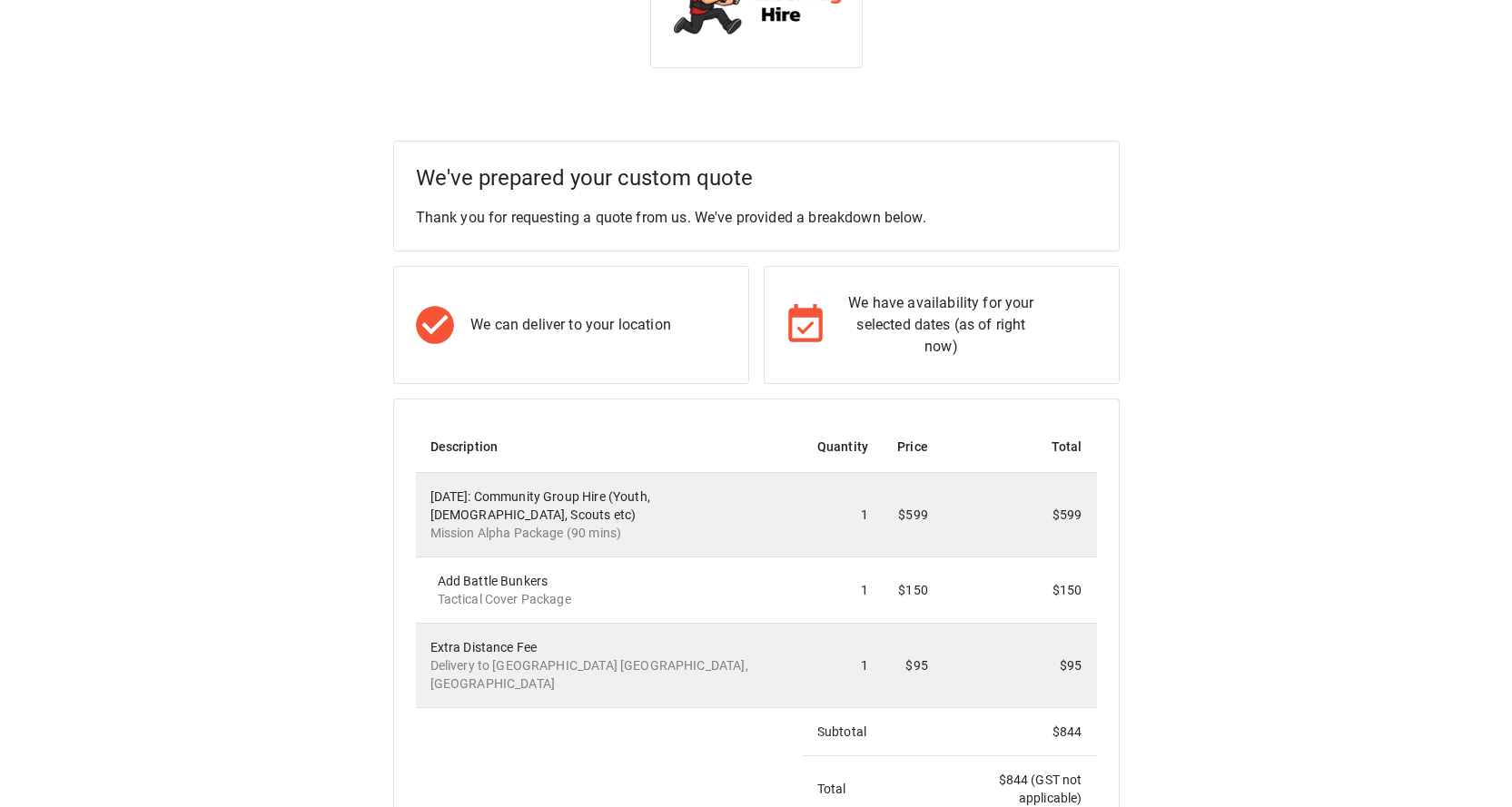
scroll to position [181, 0]
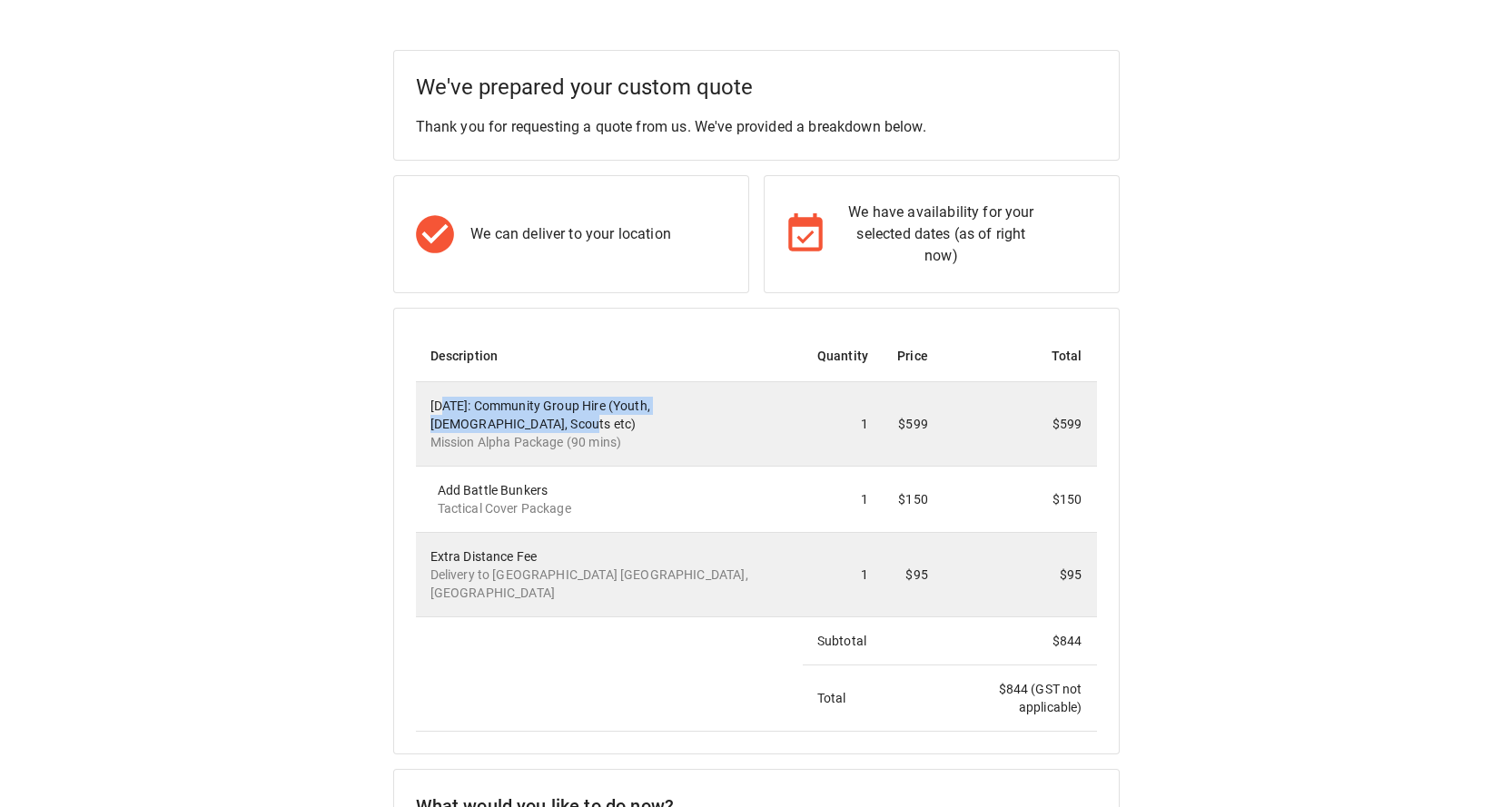
drag, startPoint x: 442, startPoint y: 408, endPoint x: 650, endPoint y: 416, distance: 208.2
click at [650, 416] on div "[DATE]: Community Group Hire (Youth, [DEMOGRAPHIC_DATA], Scouts etc) Mission Al…" at bounding box center [609, 423] width 358 height 54
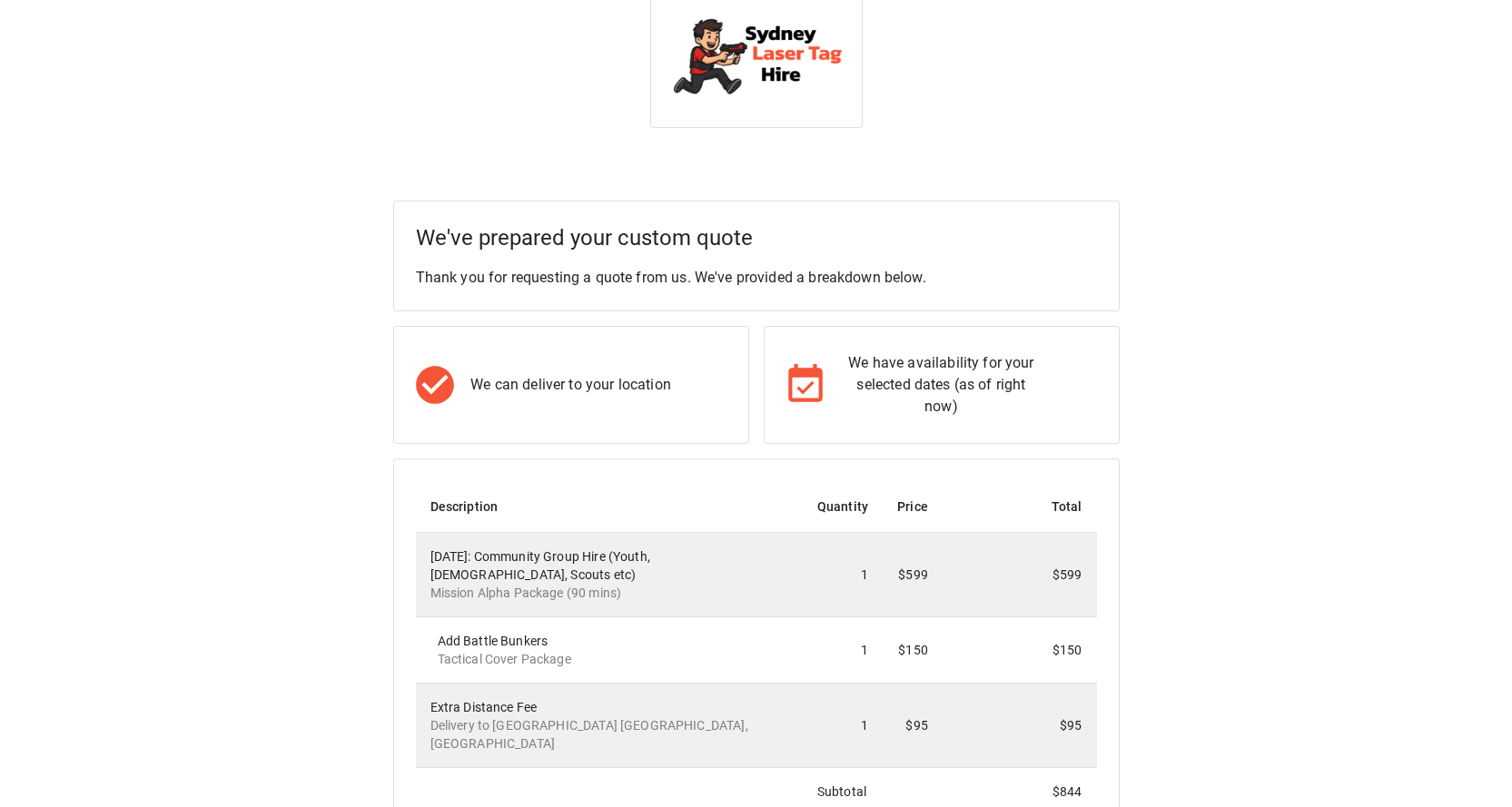
scroll to position [0, 0]
